Goal: Book appointment/travel/reservation

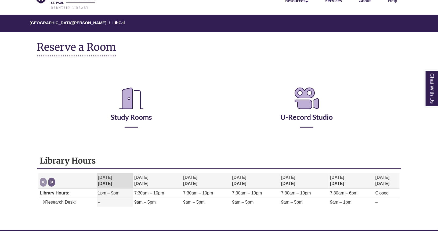
scroll to position [23, 0]
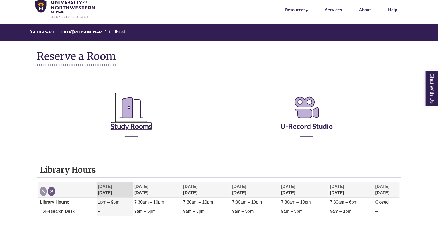
click at [141, 123] on link "Study Rooms" at bounding box center [131, 119] width 41 height 22
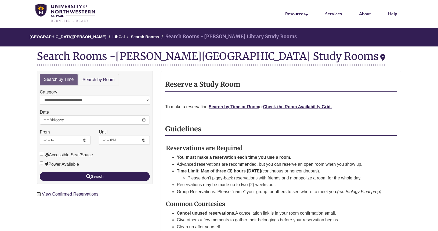
scroll to position [20, 0]
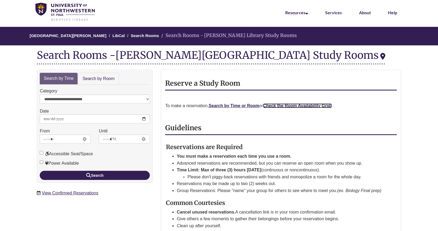
click at [284, 107] on strong "Check the Room Availability Grid." at bounding box center [297, 105] width 69 height 5
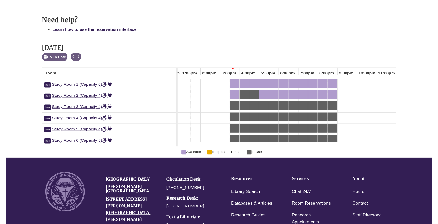
scroll to position [262, 0]
